Goal: Task Accomplishment & Management: Use online tool/utility

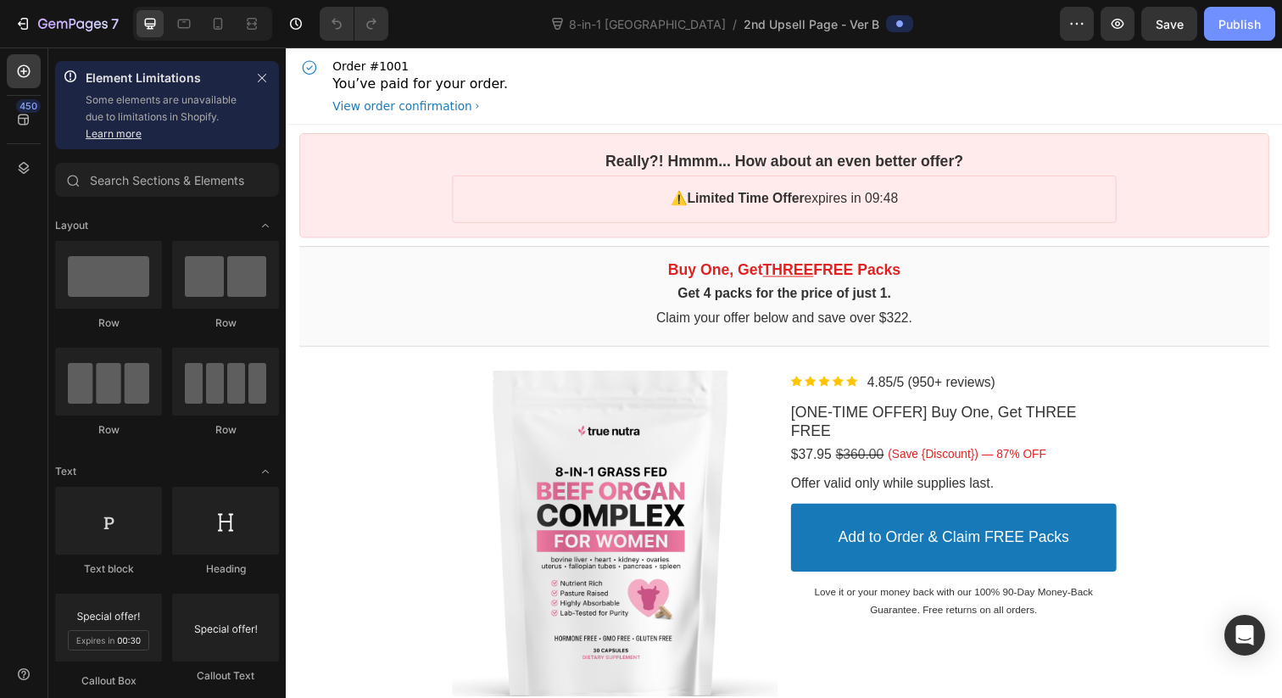
click at [1223, 19] on div "Publish" at bounding box center [1240, 24] width 42 height 18
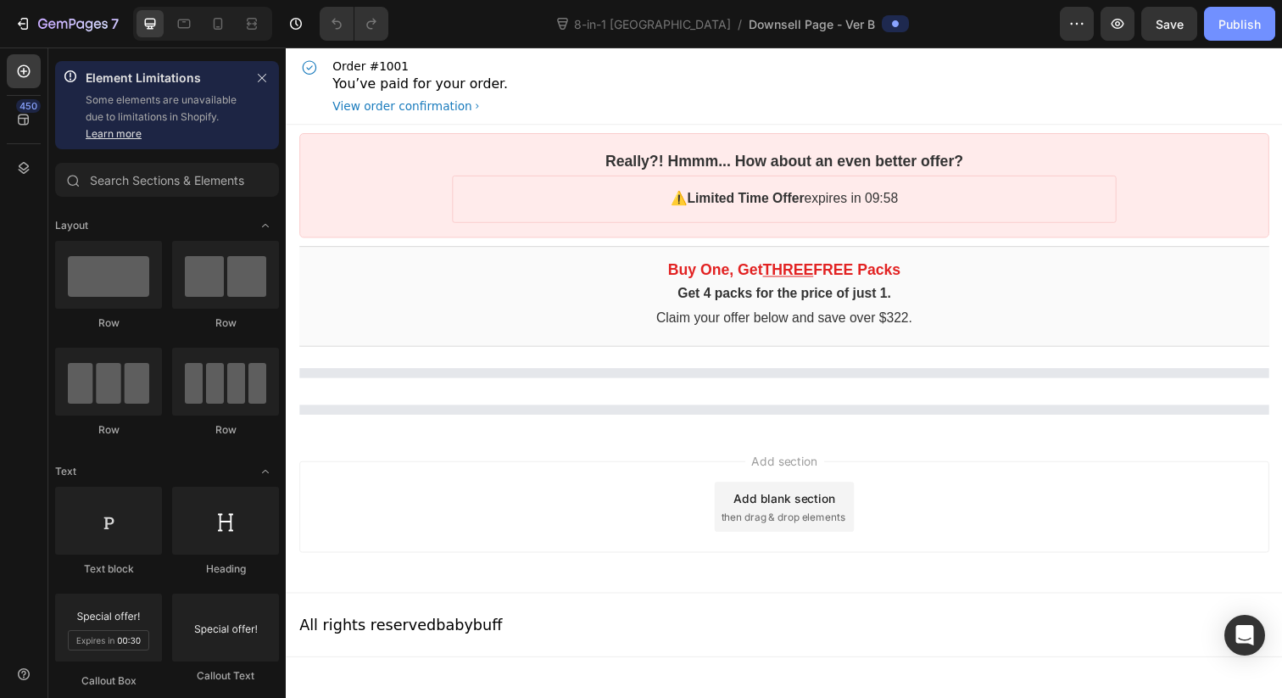
click at [1221, 27] on div "Publish" at bounding box center [1240, 24] width 42 height 18
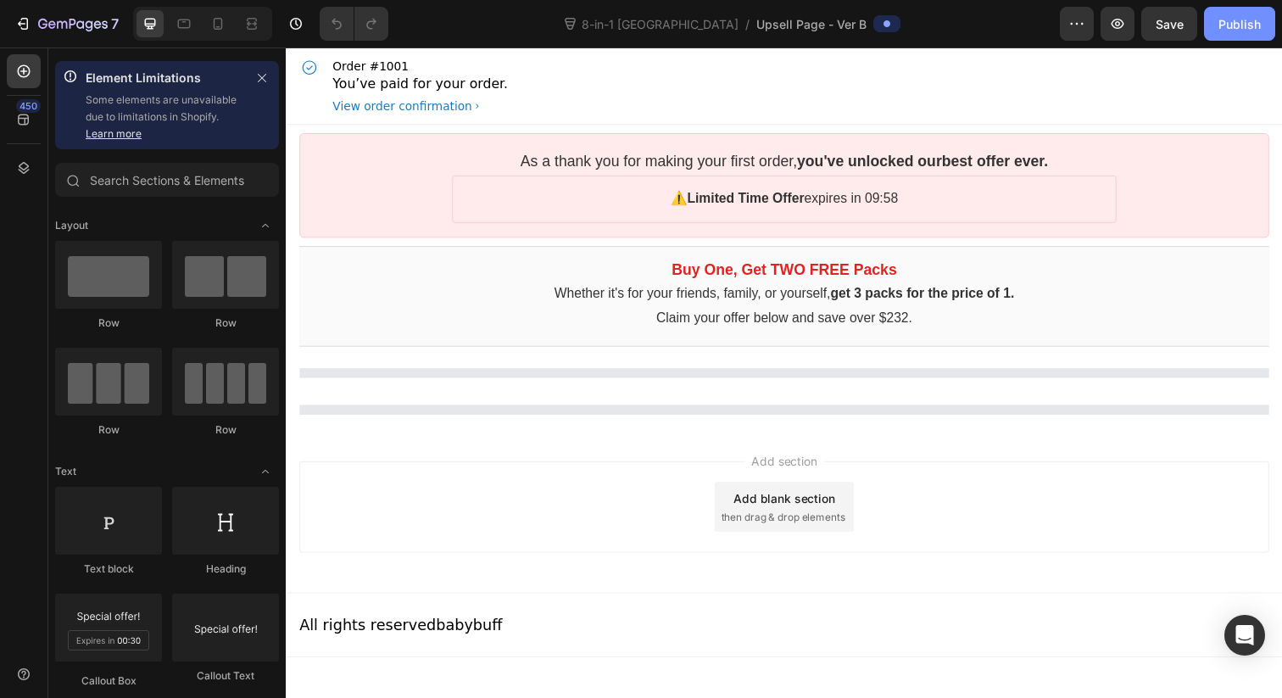
click at [1219, 31] on div "Publish" at bounding box center [1240, 24] width 42 height 18
